Goal: Navigation & Orientation: Find specific page/section

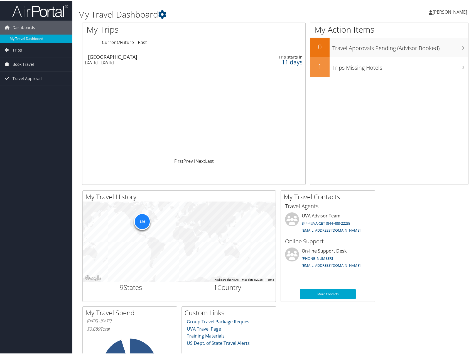
click at [202, 63] on div "Mon 20 Oct 2025 - Thu 23 Oct 2025" at bounding box center [156, 61] width 143 height 5
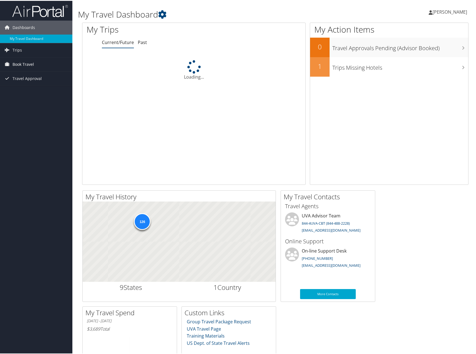
click at [33, 65] on span "Book Travel" at bounding box center [23, 64] width 21 height 14
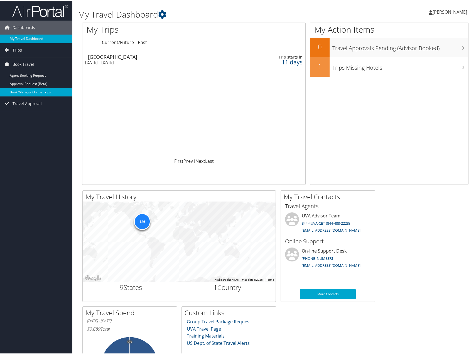
click at [35, 93] on link "Book/Manage Online Trips" at bounding box center [36, 91] width 72 height 8
click at [31, 52] on link "Trips" at bounding box center [36, 49] width 72 height 14
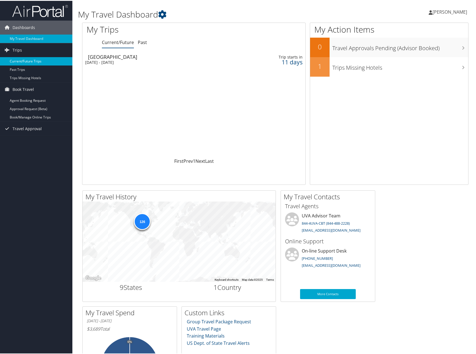
click at [41, 60] on link "Current/Future Trips" at bounding box center [36, 60] width 72 height 8
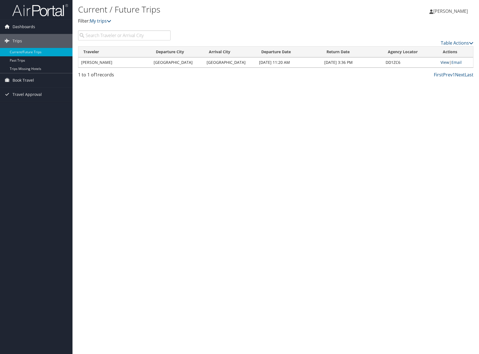
click at [442, 62] on link "View" at bounding box center [444, 62] width 9 height 5
click at [30, 84] on span "Book Travel" at bounding box center [23, 80] width 21 height 14
click at [114, 62] on td "[PERSON_NAME]" at bounding box center [114, 62] width 72 height 10
click at [36, 108] on link "Book/Manage Online Trips" at bounding box center [36, 108] width 72 height 8
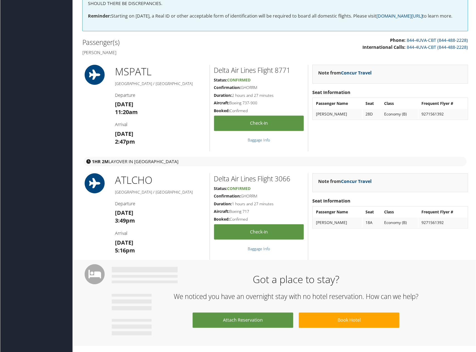
scroll to position [56, 0]
